Goal: Transaction & Acquisition: Purchase product/service

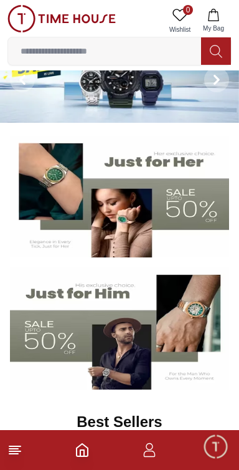
scroll to position [42, 0]
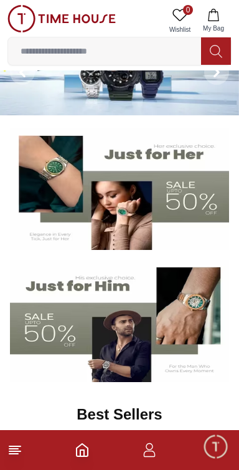
click at [201, 201] on img at bounding box center [119, 189] width 219 height 122
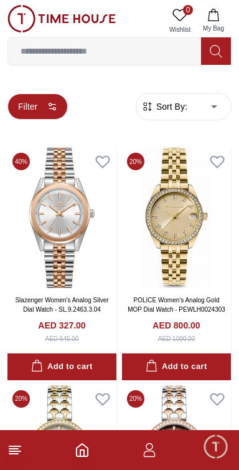
click at [52, 107] on icon "button" at bounding box center [52, 107] width 10 height 10
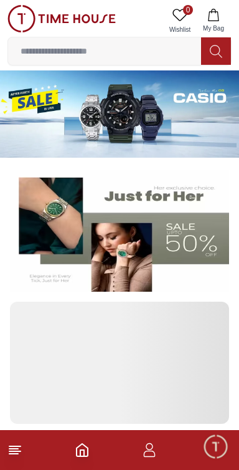
scroll to position [42, 0]
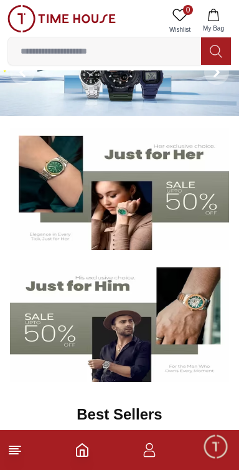
click at [55, 330] on img at bounding box center [119, 321] width 219 height 122
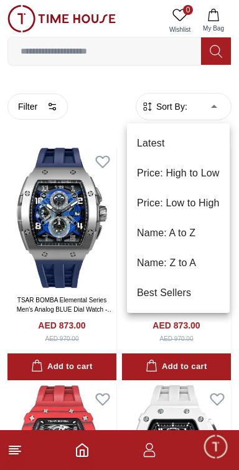
click at [207, 201] on li "Price: Low to High" at bounding box center [178, 203] width 103 height 30
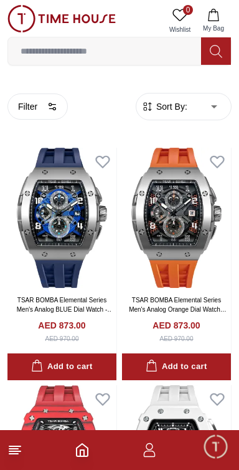
type input "*"
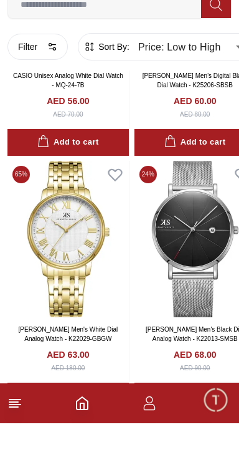
scroll to position [447, 0]
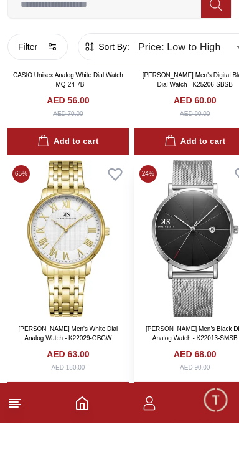
click at [210, 311] on img at bounding box center [196, 285] width 122 height 156
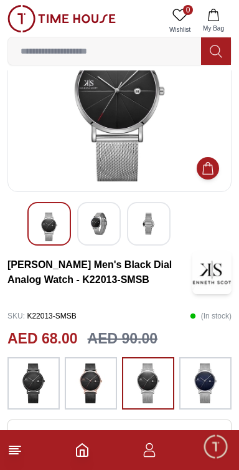
scroll to position [108, 0]
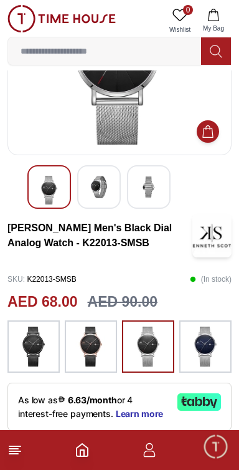
click at [95, 347] on img at bounding box center [90, 347] width 31 height 40
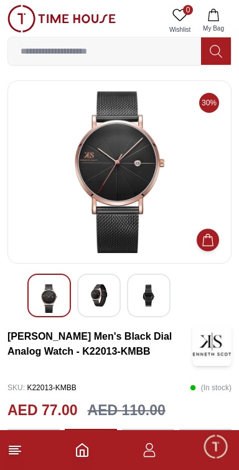
click at [157, 298] on img at bounding box center [149, 295] width 22 height 22
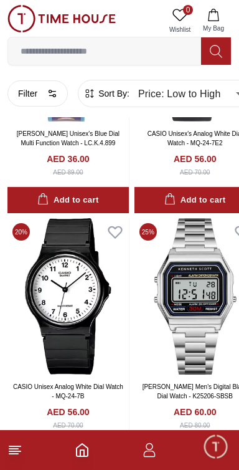
scroll to position [266, 0]
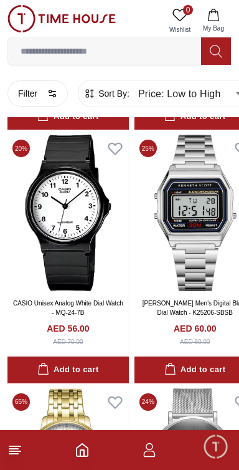
click at [14, 454] on line at bounding box center [13, 454] width 9 height 0
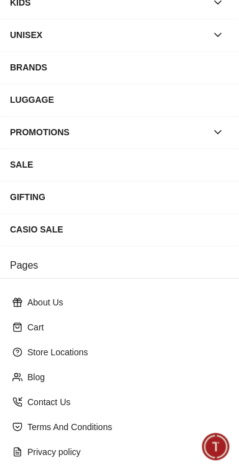
scroll to position [198, 0]
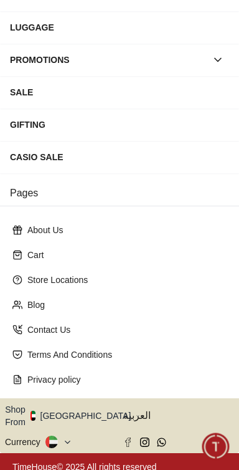
click at [136, 411] on icon "button" at bounding box center [138, 415] width 4 height 9
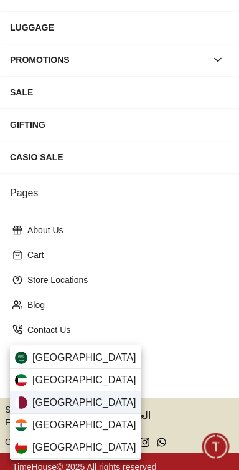
click at [92, 406] on div "[GEOGRAPHIC_DATA]" at bounding box center [75, 402] width 131 height 22
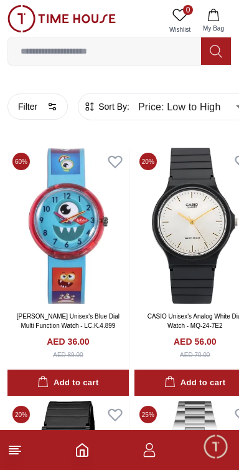
type input "******"
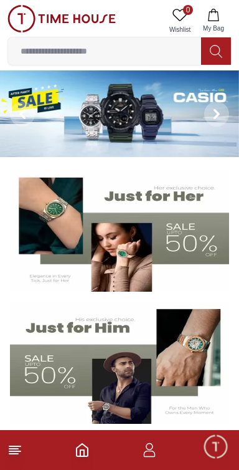
click at [189, 217] on img at bounding box center [119, 231] width 219 height 122
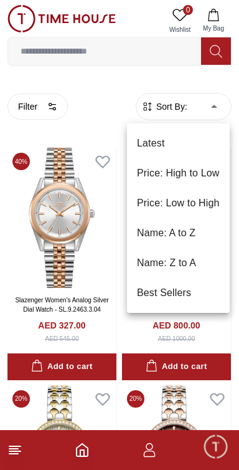
click at [204, 204] on li "Price: Low to High" at bounding box center [178, 203] width 103 height 30
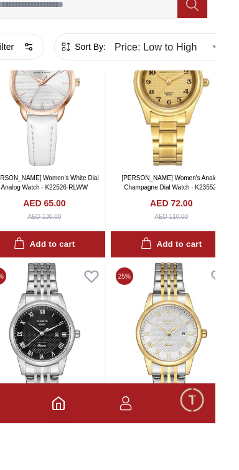
scroll to position [599, 0]
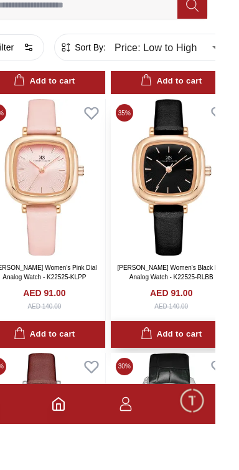
click at [211, 381] on div "Add to cart" at bounding box center [195, 380] width 61 height 14
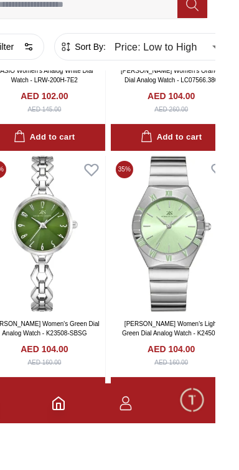
scroll to position [5519, 0]
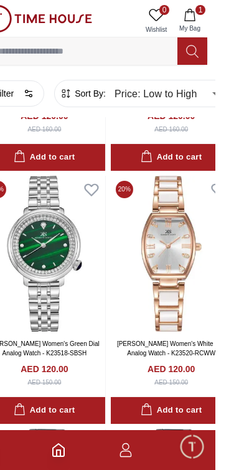
scroll to position [13659, 0]
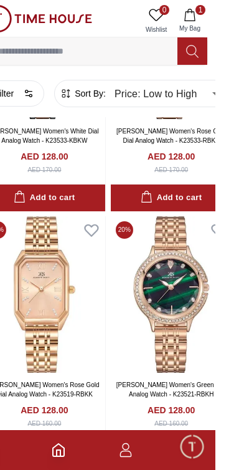
scroll to position [18938, 0]
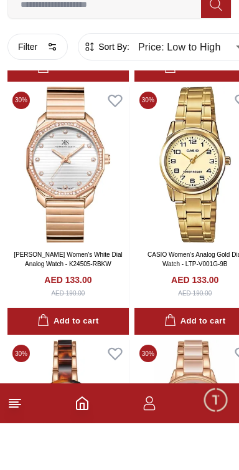
scroll to position [17421, 0]
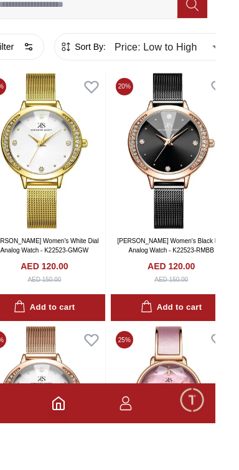
scroll to position [9914, 0]
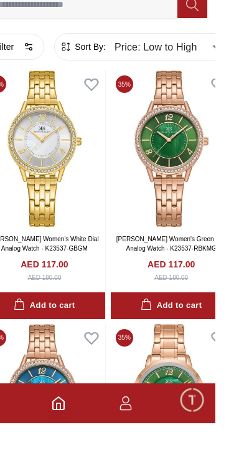
scroll to position [2173, 0]
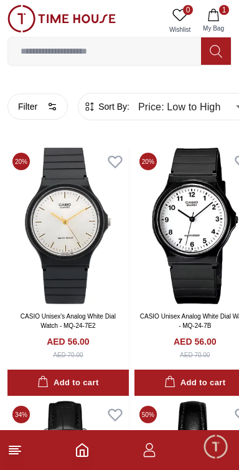
type input "******"
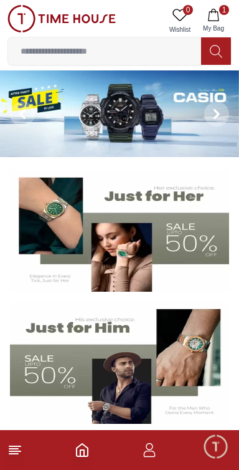
click at [135, 108] on img at bounding box center [119, 113] width 239 height 87
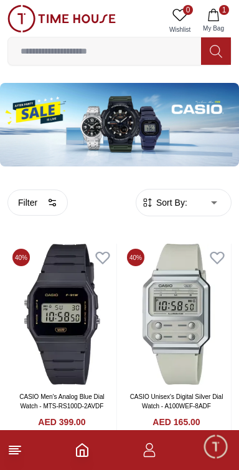
click at [211, 112] on img at bounding box center [119, 125] width 239 height 84
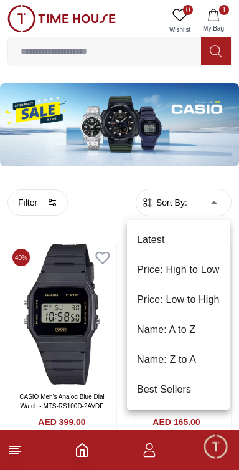
click at [160, 115] on div at bounding box center [119, 235] width 239 height 470
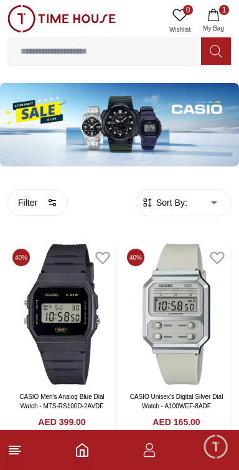
click at [143, 121] on img at bounding box center [119, 125] width 239 height 84
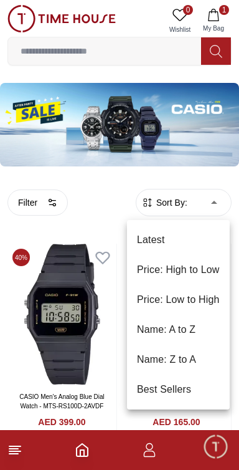
click at [204, 302] on li "Price: Low to High" at bounding box center [178, 300] width 103 height 30
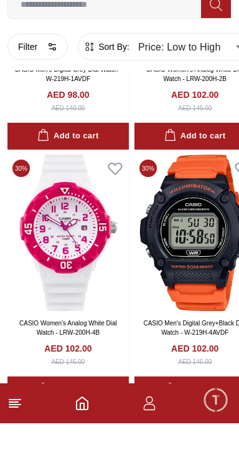
scroll to position [3335, 0]
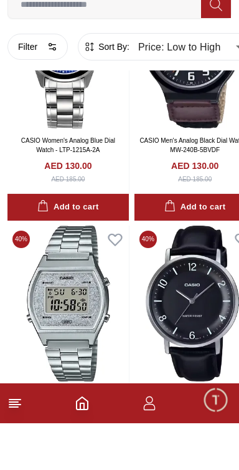
scroll to position [9644, 0]
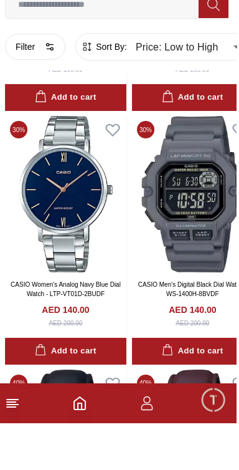
scroll to position [11490, 0]
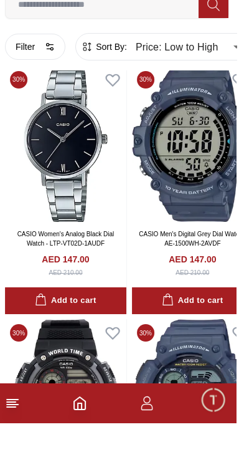
scroll to position [15063, 0]
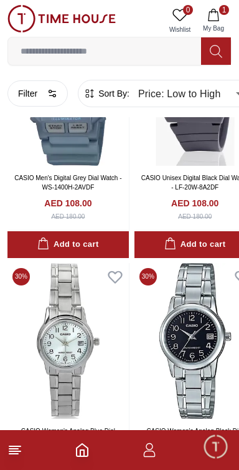
scroll to position [2254, 0]
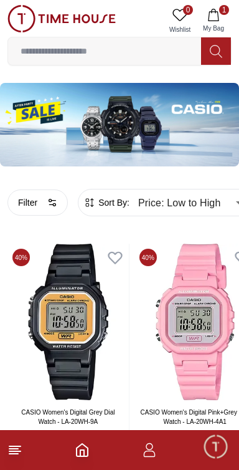
type input "******"
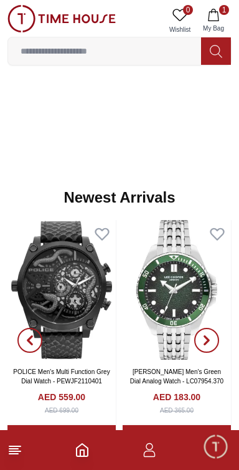
scroll to position [763, 0]
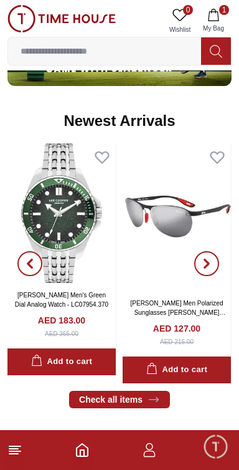
click at [214, 263] on span "button" at bounding box center [206, 263] width 25 height 25
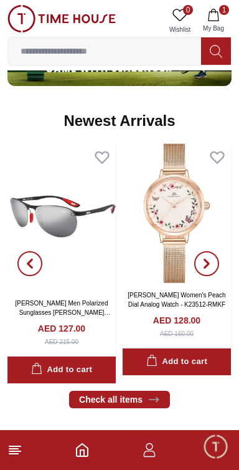
click at [212, 265] on span "button" at bounding box center [206, 263] width 25 height 25
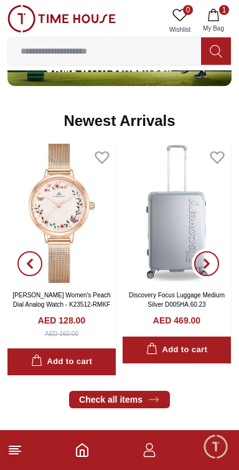
click at [214, 261] on span "button" at bounding box center [206, 263] width 25 height 25
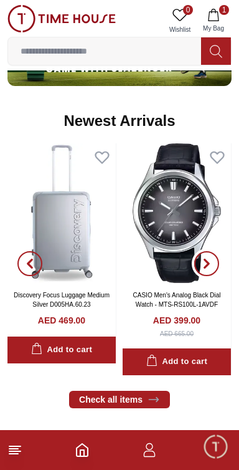
click at [214, 265] on span "button" at bounding box center [206, 263] width 25 height 25
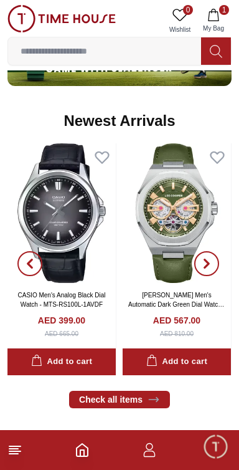
click at [212, 270] on span "button" at bounding box center [206, 263] width 25 height 25
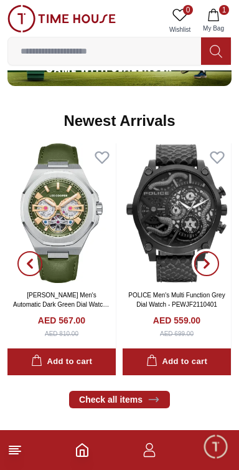
click at [204, 260] on icon "button" at bounding box center [207, 264] width 10 height 10
click at [211, 266] on icon "button" at bounding box center [207, 264] width 10 height 10
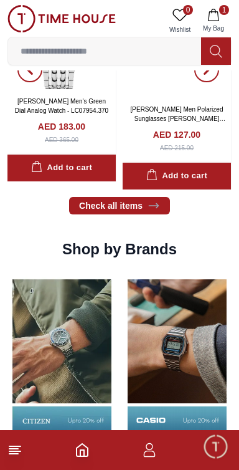
scroll to position [956, 0]
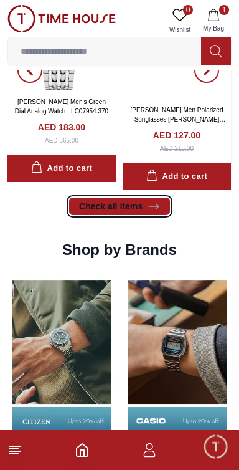
click at [161, 208] on link "Check all items" at bounding box center [119, 206] width 101 height 17
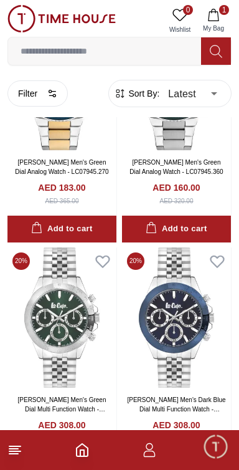
scroll to position [1127, 0]
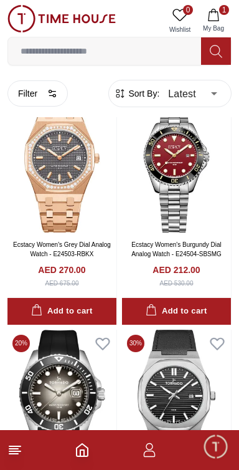
scroll to position [3619, 0]
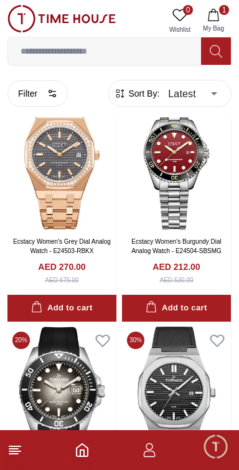
click at [21, 452] on icon at bounding box center [14, 449] width 15 height 15
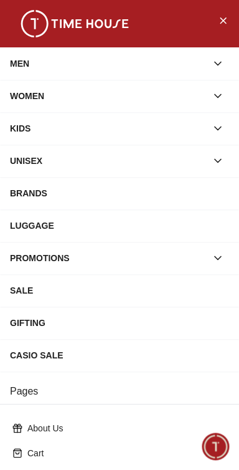
scroll to position [198, 0]
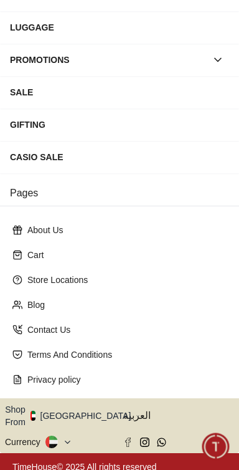
click at [69, 437] on icon at bounding box center [67, 441] width 9 height 9
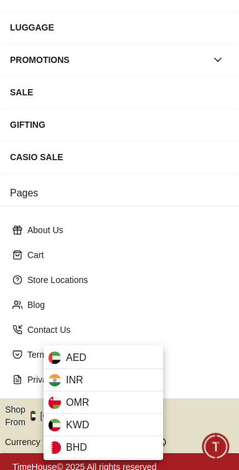
click at [133, 301] on div at bounding box center [119, 235] width 239 height 470
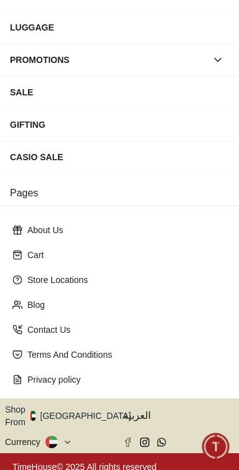
click at [136, 412] on icon "button" at bounding box center [138, 415] width 4 height 9
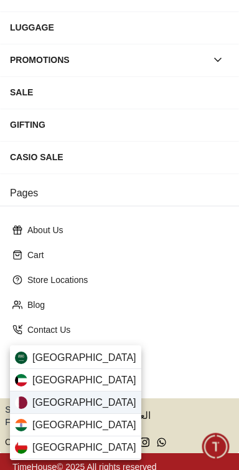
click at [88, 404] on div "[GEOGRAPHIC_DATA]" at bounding box center [75, 402] width 131 height 22
